Goal: Information Seeking & Learning: Learn about a topic

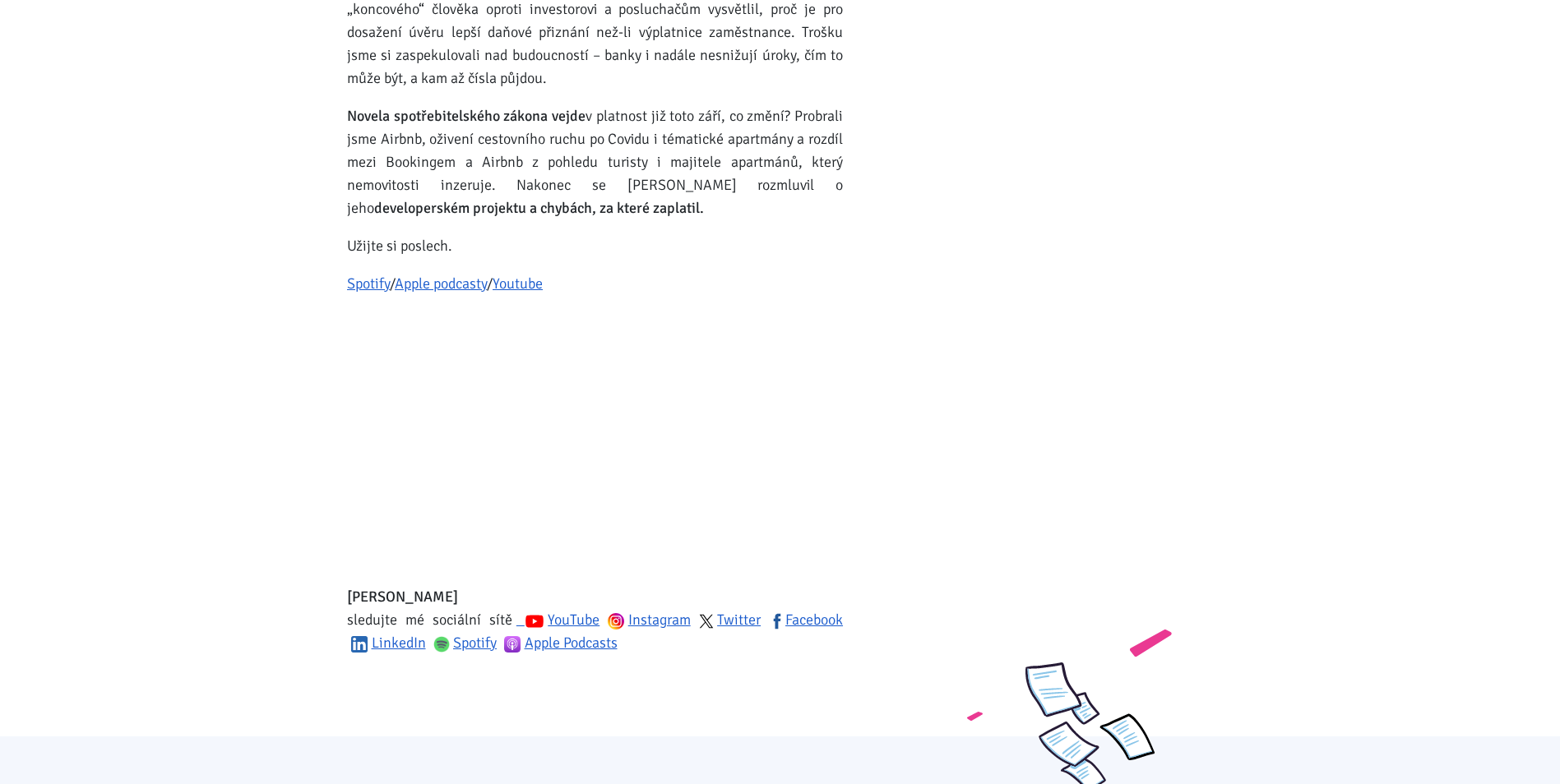
scroll to position [904, 0]
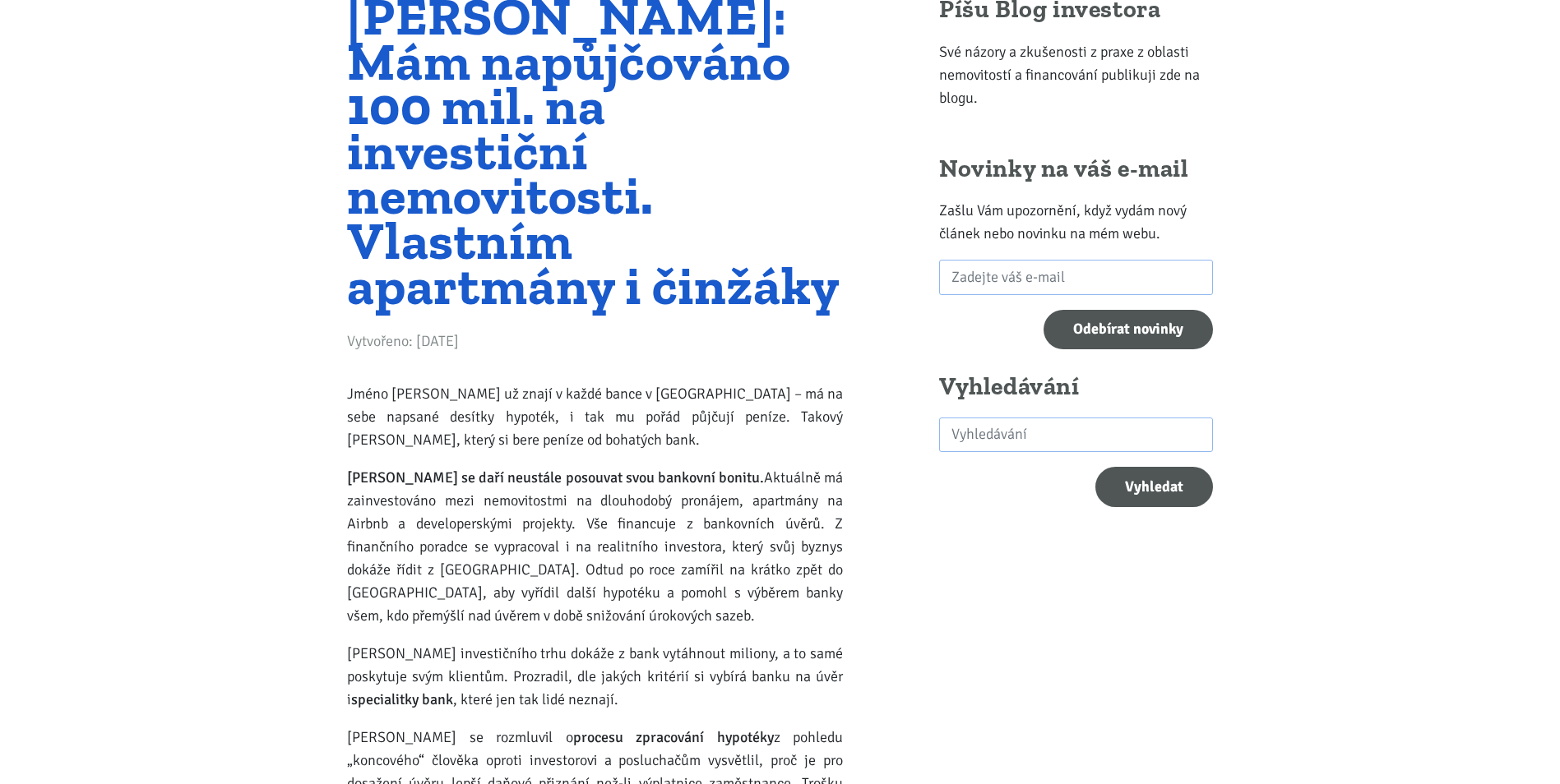
scroll to position [0, 0]
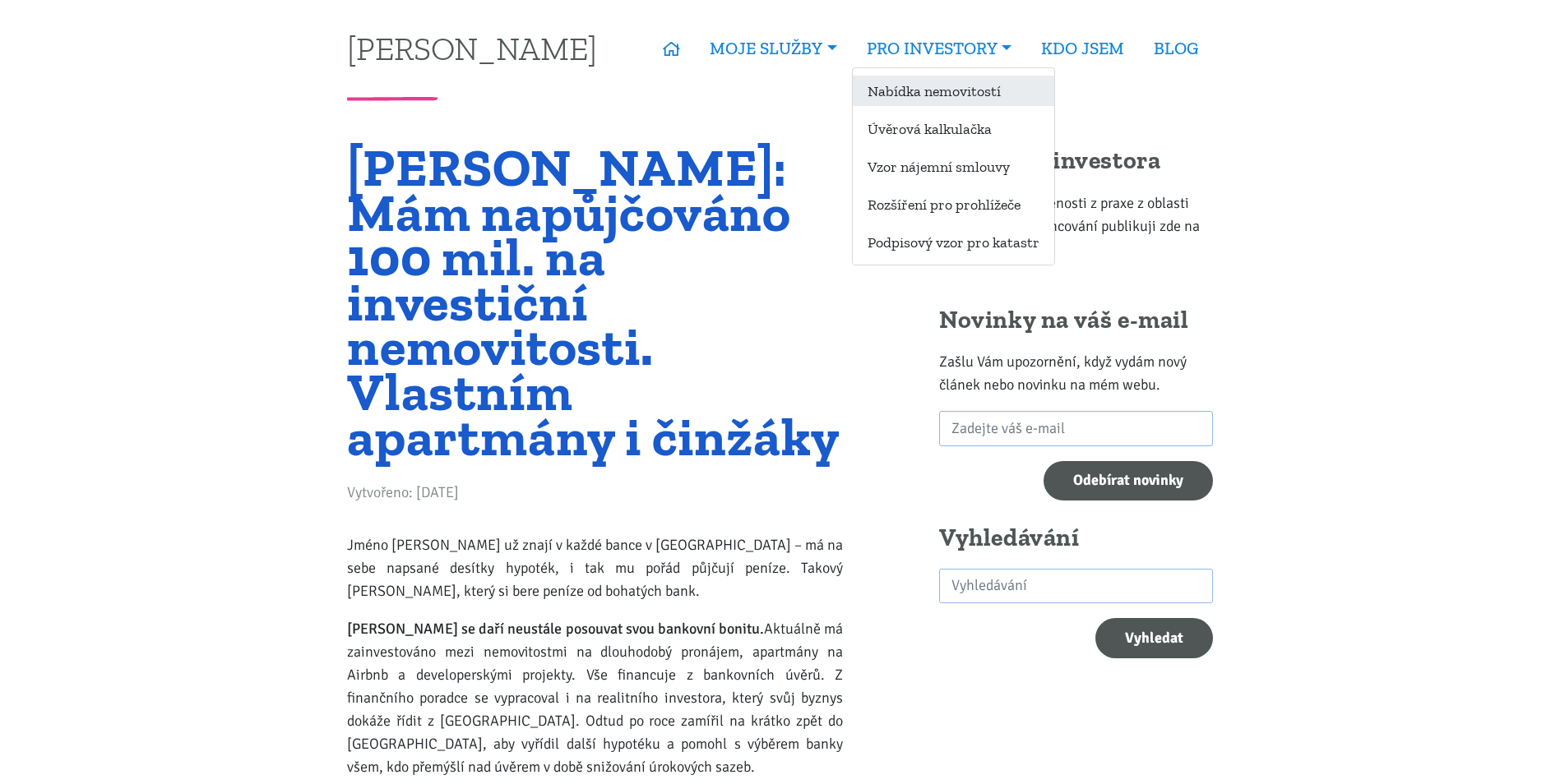
click at [926, 89] on link "Nabídka nemovitostí" at bounding box center [953, 91] width 201 height 31
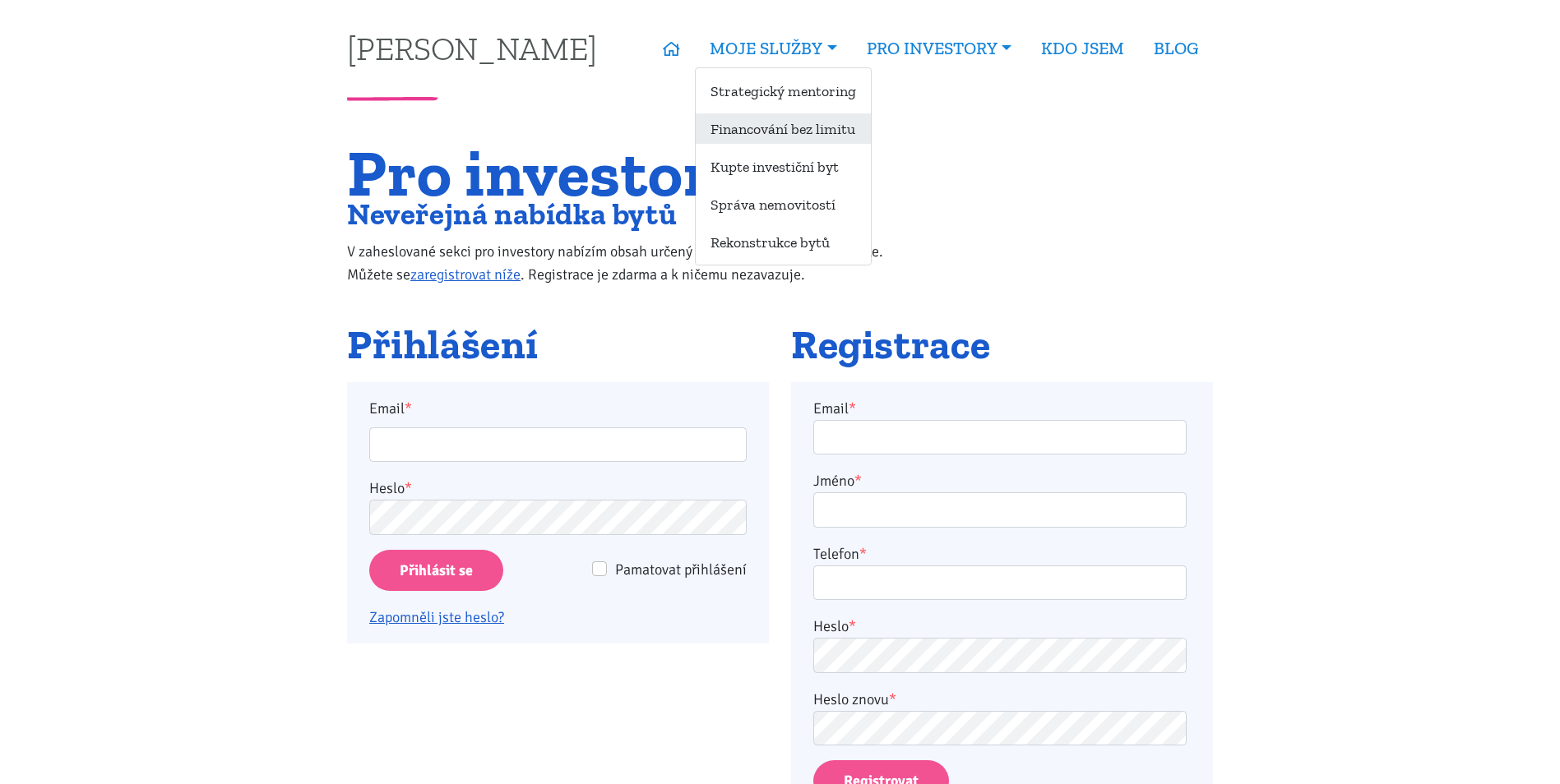
click at [801, 120] on link "Financování bez limitu" at bounding box center [782, 129] width 175 height 31
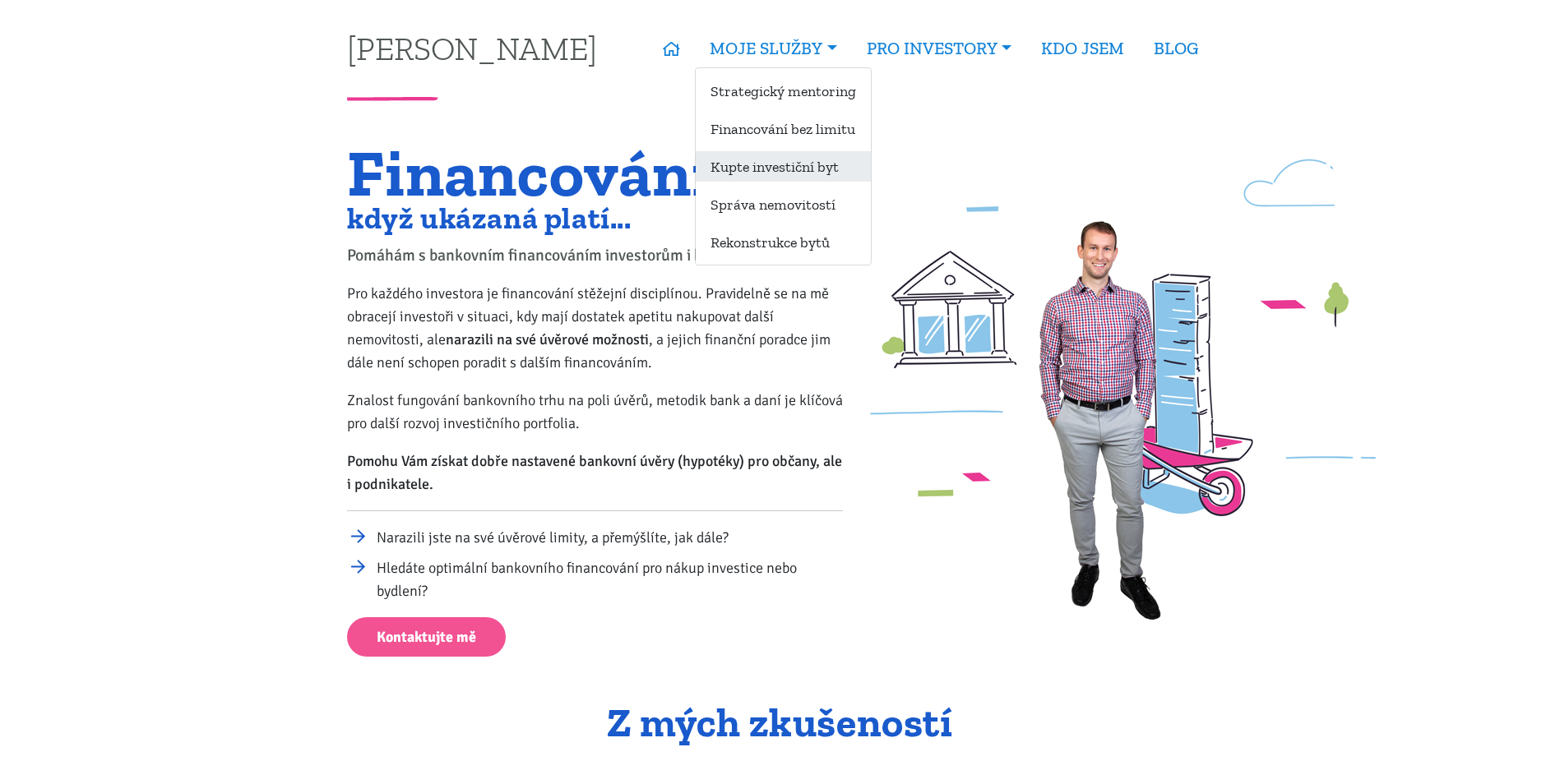
click at [765, 166] on link "Kupte investiční byt" at bounding box center [782, 166] width 175 height 31
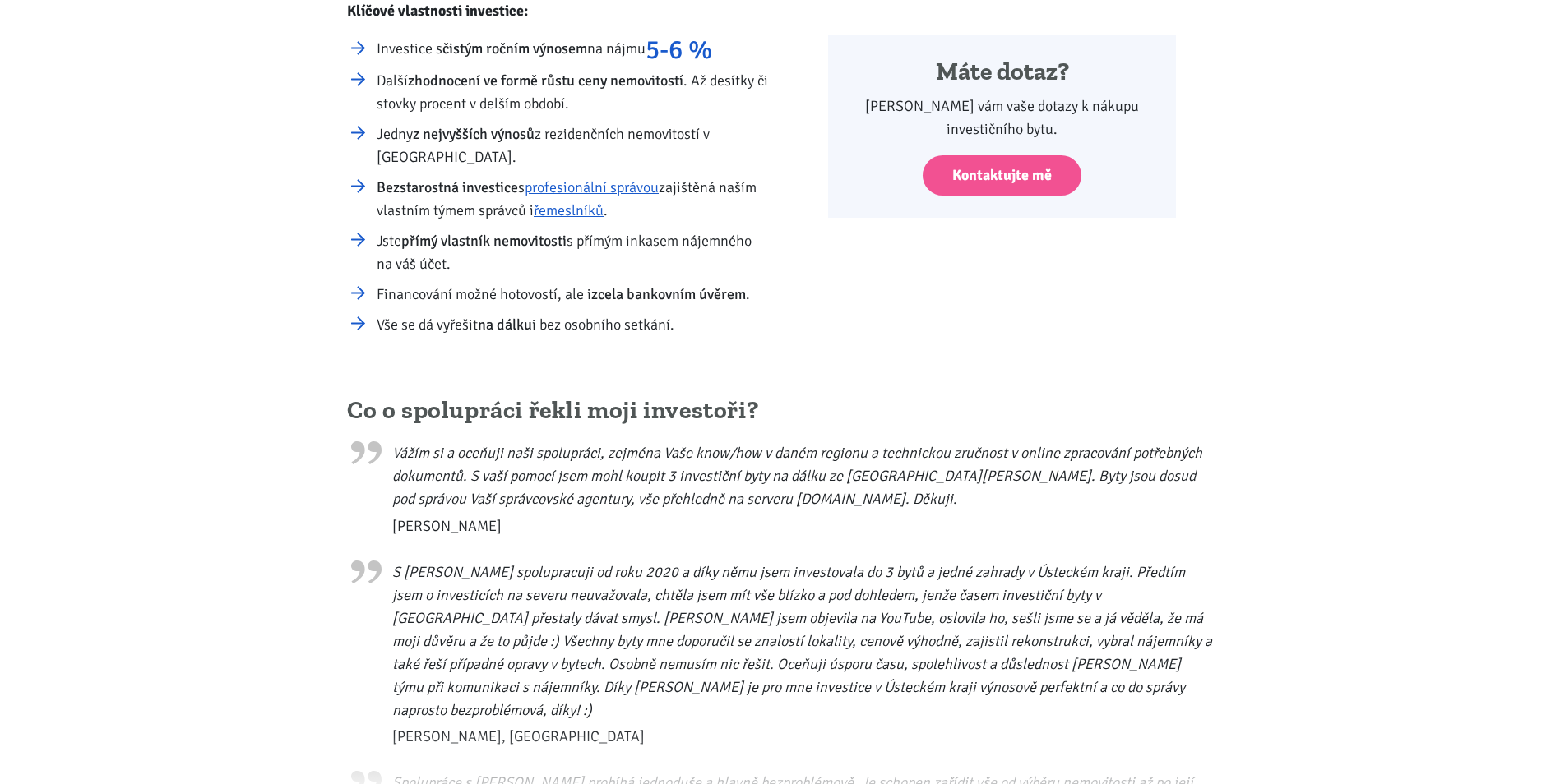
scroll to position [658, 0]
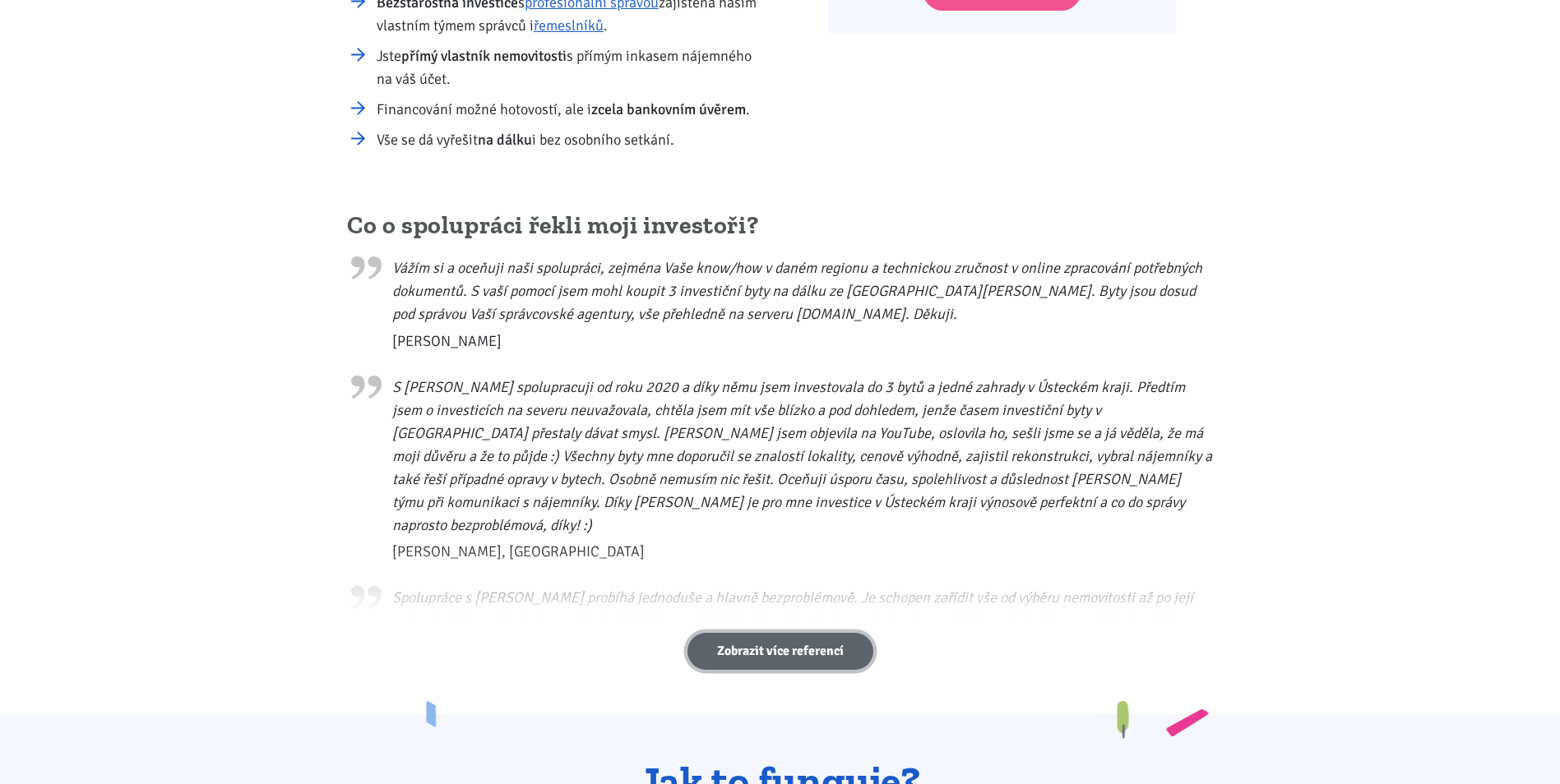
click at [767, 666] on link "Zobrazit více referencí" at bounding box center [780, 651] width 186 height 37
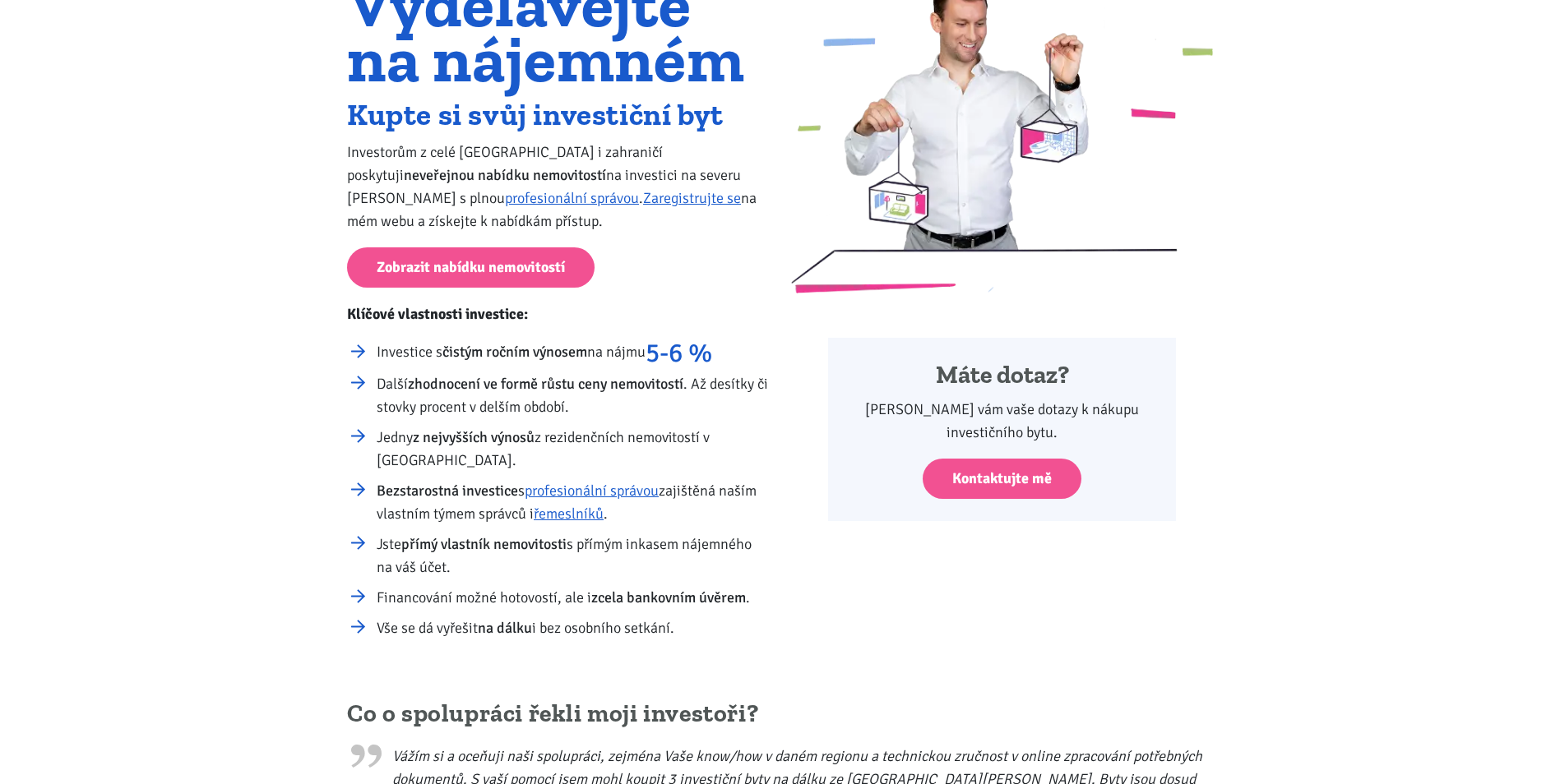
scroll to position [0, 0]
